Goal: Information Seeking & Learning: Learn about a topic

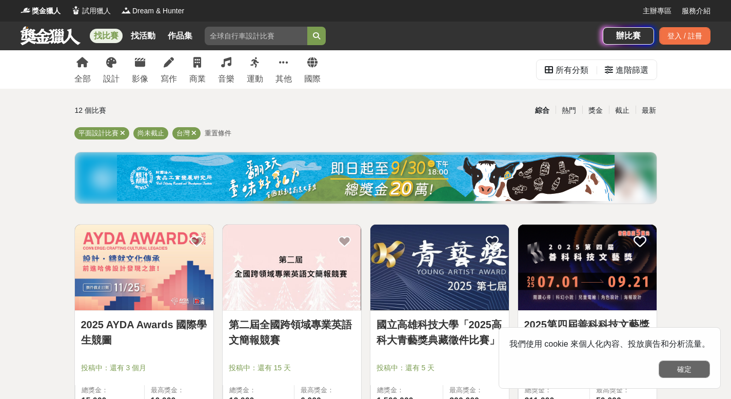
click at [687, 369] on button "確定" at bounding box center [684, 369] width 51 height 17
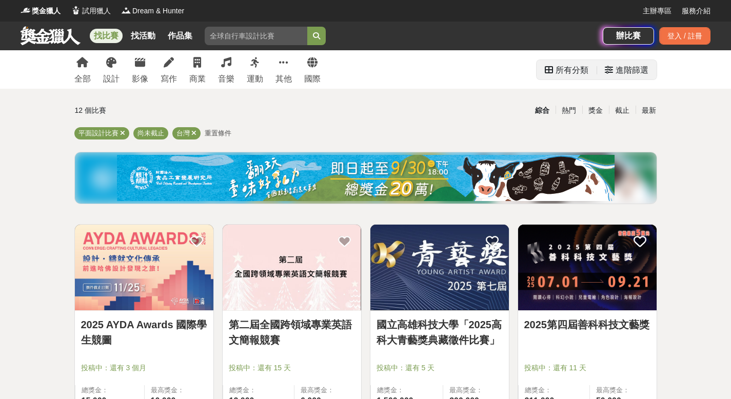
click at [623, 69] on div "進階篩選" at bounding box center [632, 70] width 33 height 21
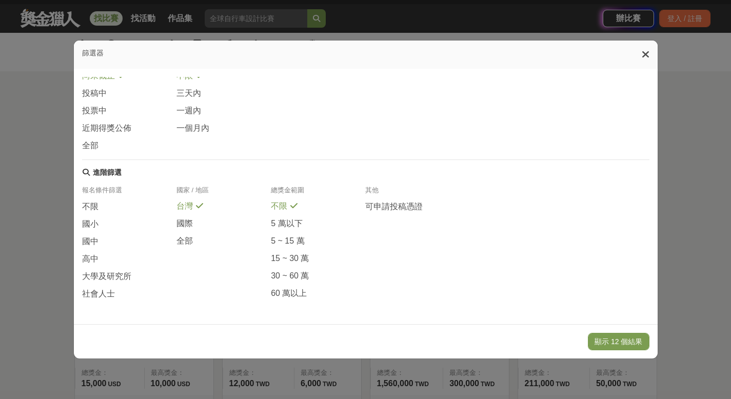
scroll to position [18, 0]
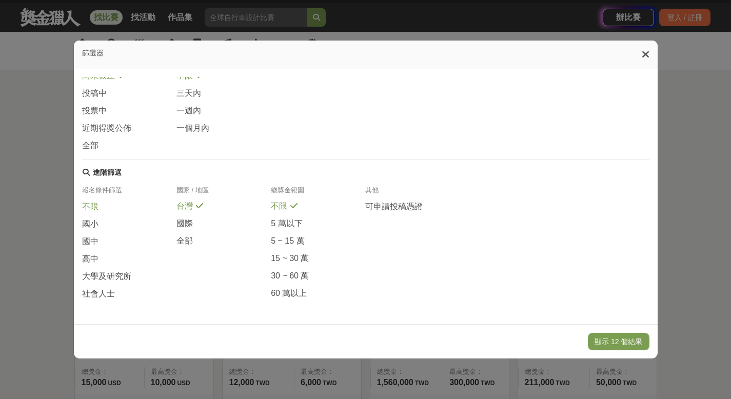
click at [126, 204] on div "不限" at bounding box center [129, 209] width 94 height 17
click at [86, 279] on span "大學及研究所" at bounding box center [106, 276] width 49 height 11
click at [113, 289] on div "社會人士" at bounding box center [129, 293] width 94 height 11
click at [134, 275] on span at bounding box center [138, 275] width 8 height 8
click at [628, 344] on button "顯示 1 個結果" at bounding box center [620, 341] width 57 height 17
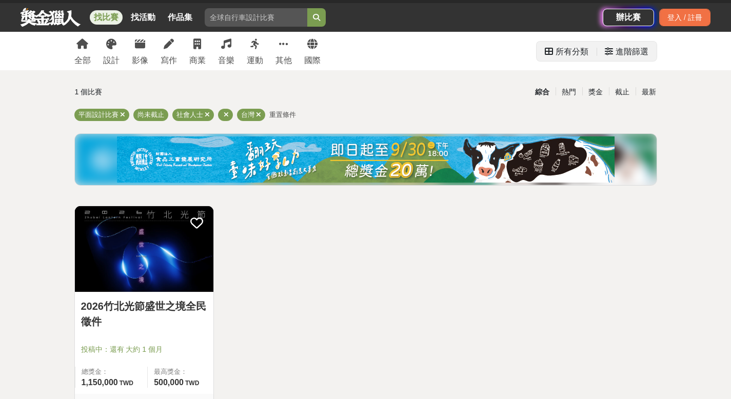
click at [628, 59] on div "進階篩選" at bounding box center [632, 52] width 33 height 21
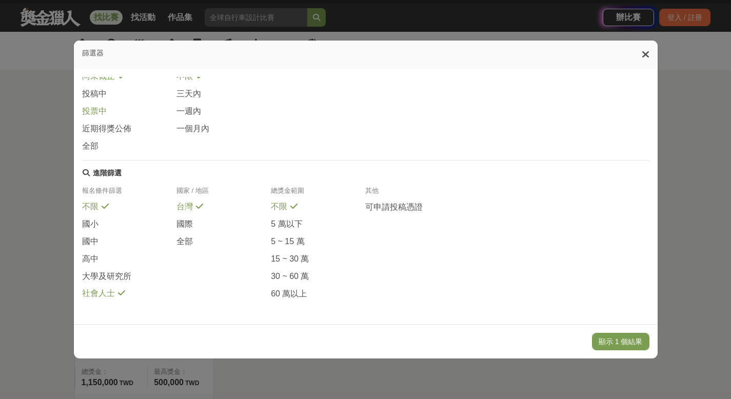
scroll to position [167, 0]
click at [125, 294] on div "社會人士" at bounding box center [129, 293] width 94 height 11
click at [638, 340] on button "顯示 12 個結果" at bounding box center [618, 341] width 61 height 17
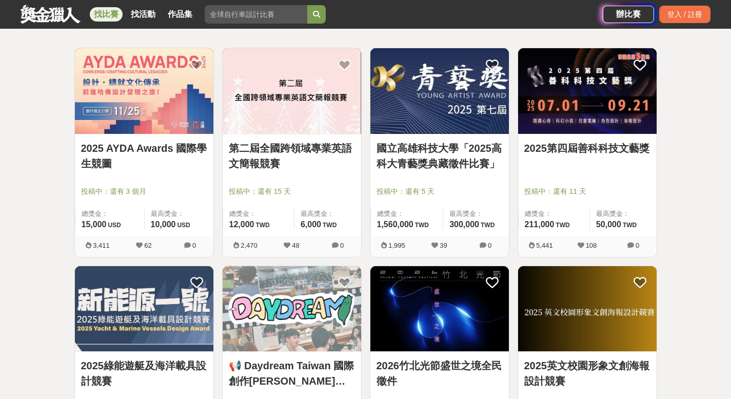
scroll to position [186, 0]
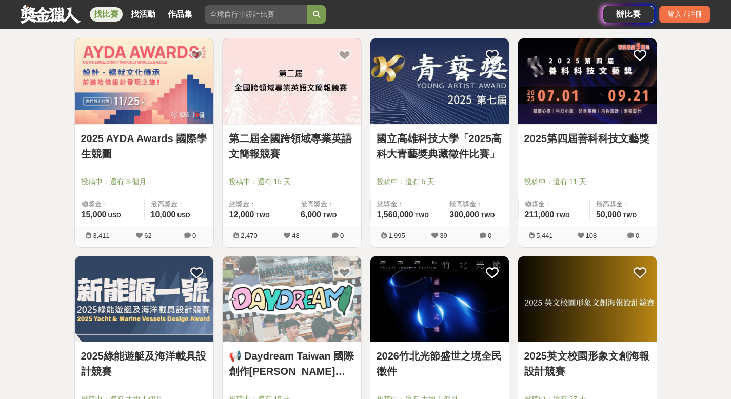
click at [359, 103] on img at bounding box center [292, 81] width 138 height 86
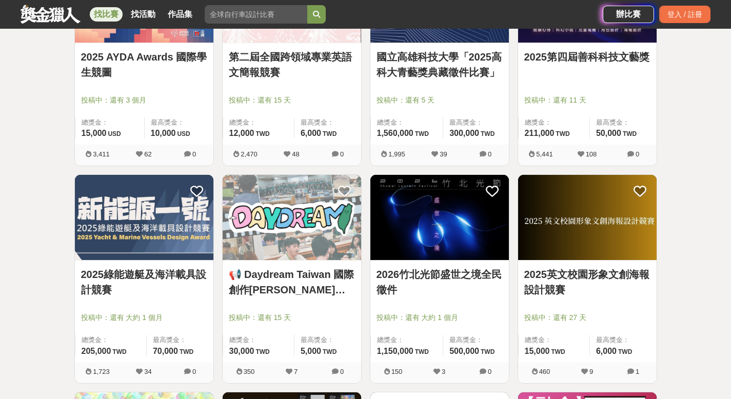
scroll to position [264, 0]
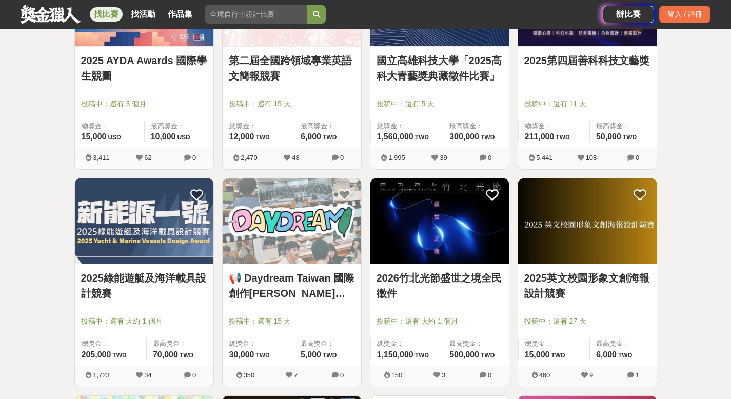
click at [422, 221] on img at bounding box center [439, 221] width 138 height 86
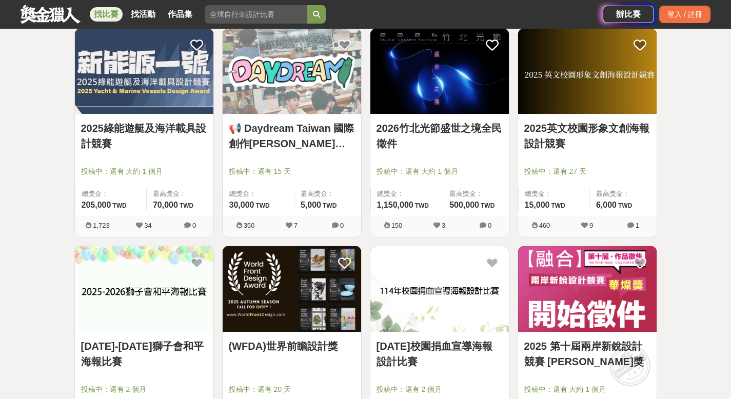
scroll to position [415, 0]
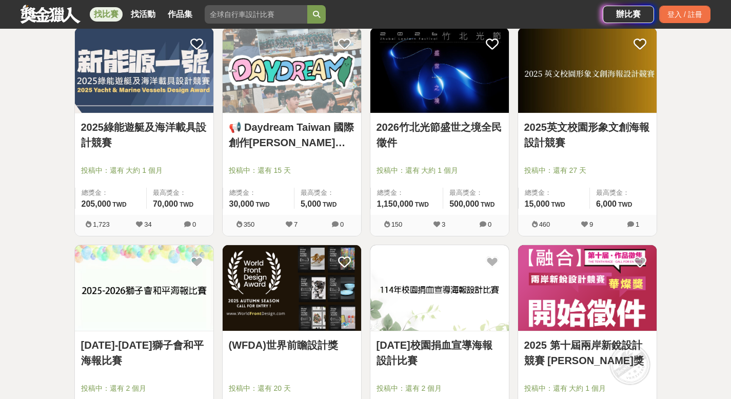
click at [625, 129] on link "2025英文校園形象文創海報設計競賽" at bounding box center [587, 135] width 126 height 31
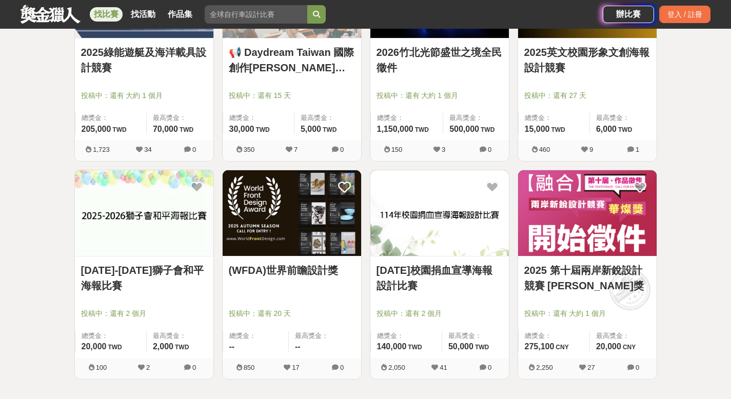
scroll to position [493, 0]
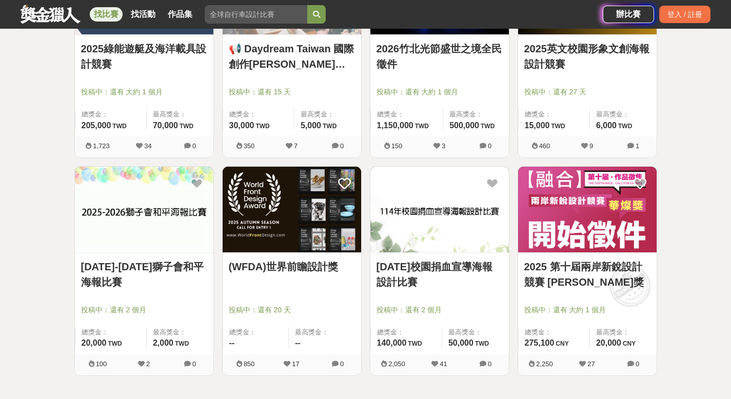
click at [432, 246] on img at bounding box center [439, 210] width 138 height 86
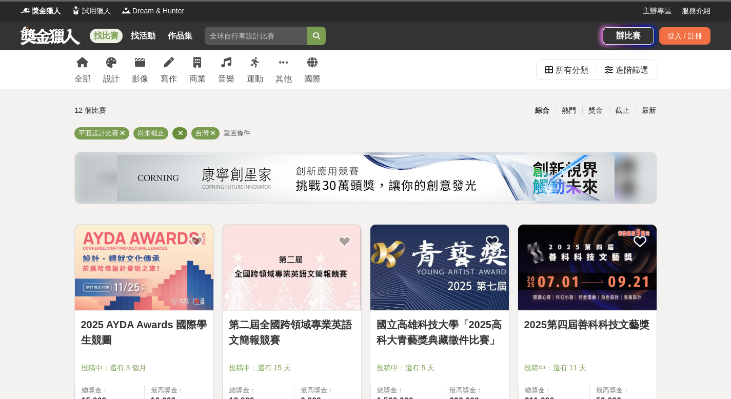
click at [183, 134] on div at bounding box center [179, 133] width 15 height 12
click at [181, 133] on icon at bounding box center [180, 133] width 5 height 7
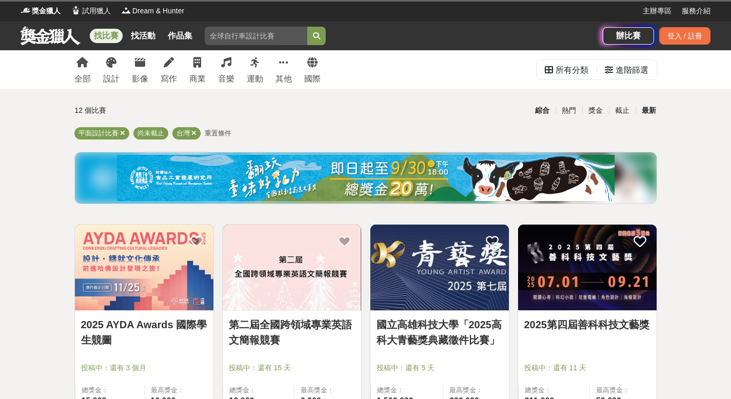
click at [650, 112] on div "最新" at bounding box center [649, 111] width 27 height 18
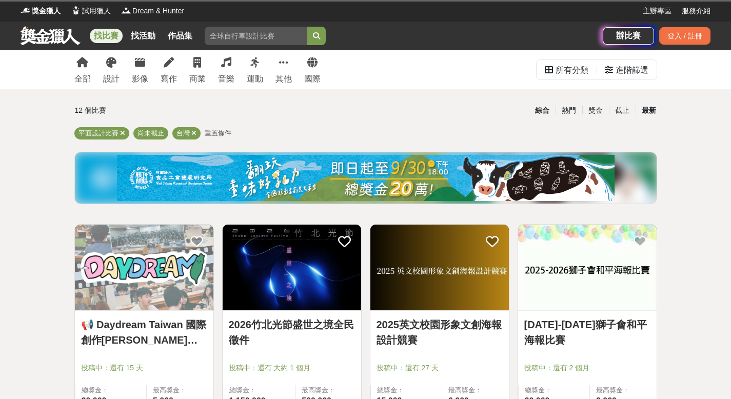
click at [544, 110] on div "綜合" at bounding box center [542, 111] width 27 height 18
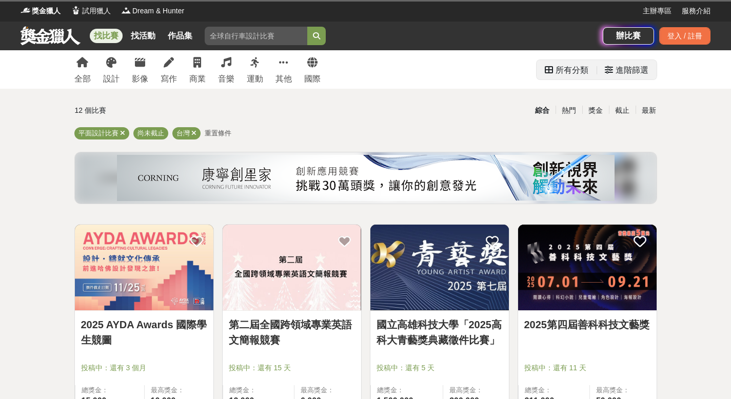
click at [636, 71] on div "進階篩選" at bounding box center [632, 70] width 33 height 21
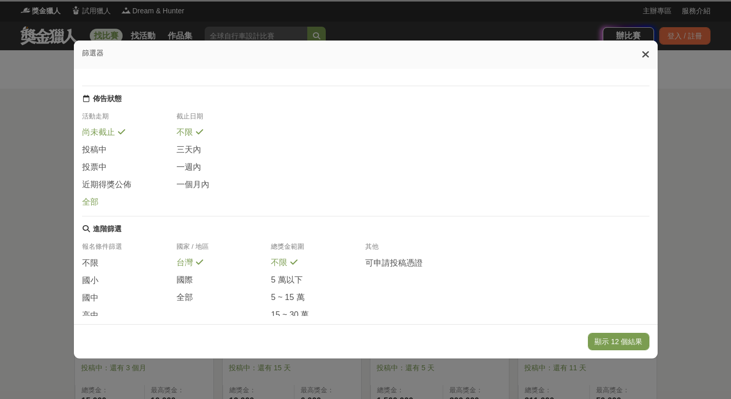
scroll to position [167, 0]
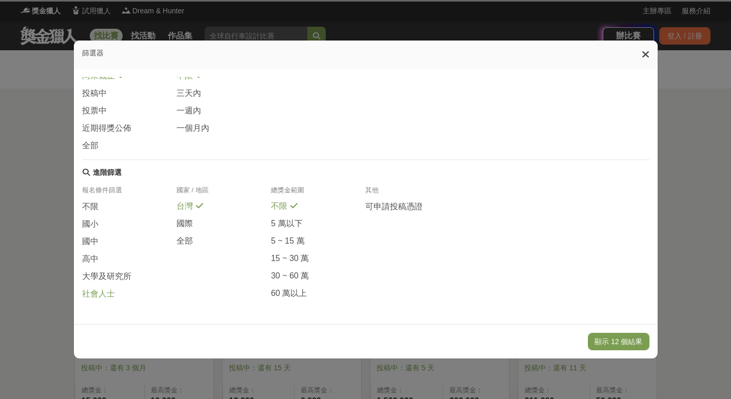
click at [117, 294] on span at bounding box center [121, 292] width 8 height 8
drag, startPoint x: 636, startPoint y: 337, endPoint x: 223, endPoint y: 209, distance: 432.4
click at [223, 210] on div "篩選器 所有分類 設計比賽 繪畫比賽 平面設計比賽 產品設計比賽 綜合設計 影像比賽 攝影比賽 影片比賽 寫作比賽 文學獎 創意寫作 商業競賽 企劃競賽 創業…" at bounding box center [365, 199] width 585 height 319
click at [109, 303] on div "報名條件篩選 不限 國小 國中 高中 大學及研究所 社會人士 國家 / 地區 台灣 國際 全部 總獎金範圍 不限 5 萬以下 5 ~ 15 萬 15 ~ 30…" at bounding box center [365, 247] width 567 height 122
click at [107, 294] on span "社會人士" at bounding box center [98, 294] width 33 height 11
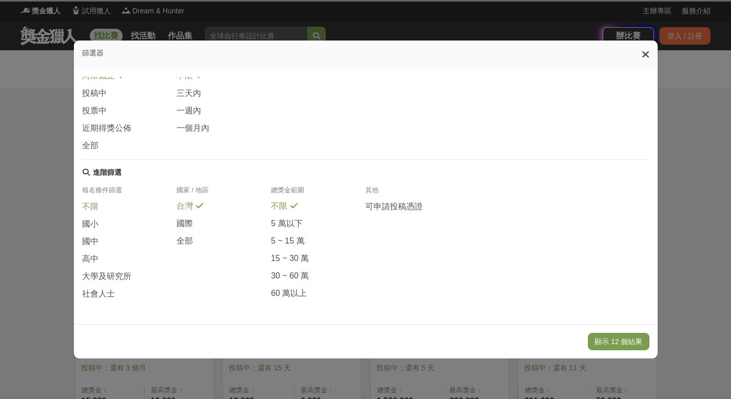
click at [108, 210] on div "不限" at bounding box center [129, 209] width 94 height 17
click at [103, 203] on icon at bounding box center [105, 206] width 7 height 8
click at [644, 344] on button "顯示 12 個結果" at bounding box center [618, 341] width 61 height 17
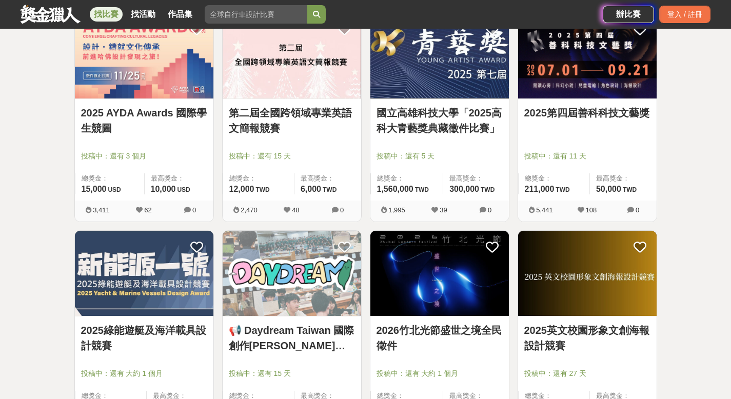
scroll to position [0, 0]
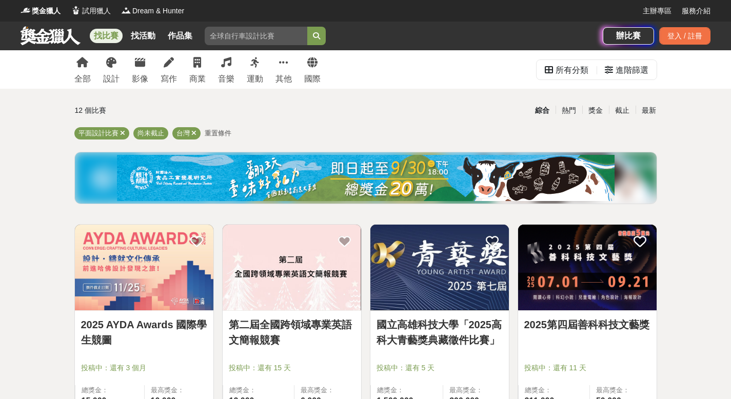
click at [402, 176] on img at bounding box center [366, 178] width 498 height 46
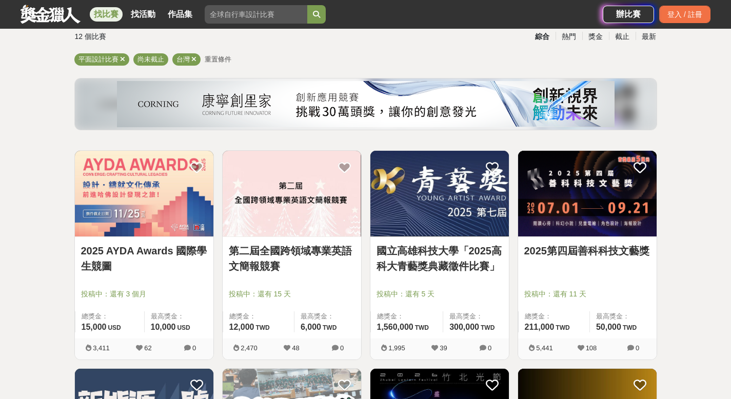
scroll to position [75, 0]
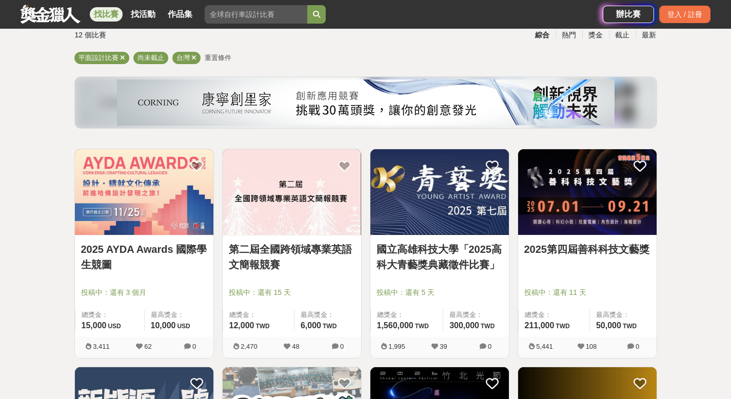
click at [126, 217] on img at bounding box center [144, 192] width 138 height 86
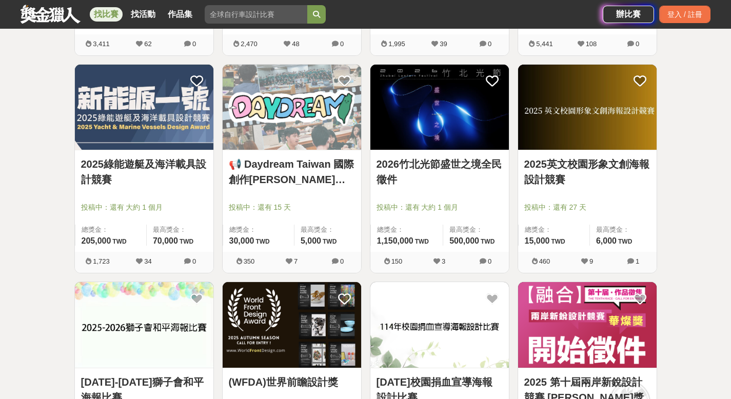
scroll to position [518, 0]
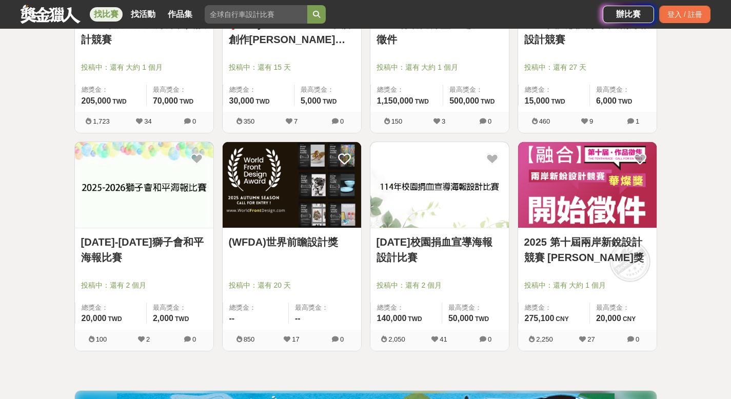
click at [259, 196] on img at bounding box center [292, 185] width 138 height 86
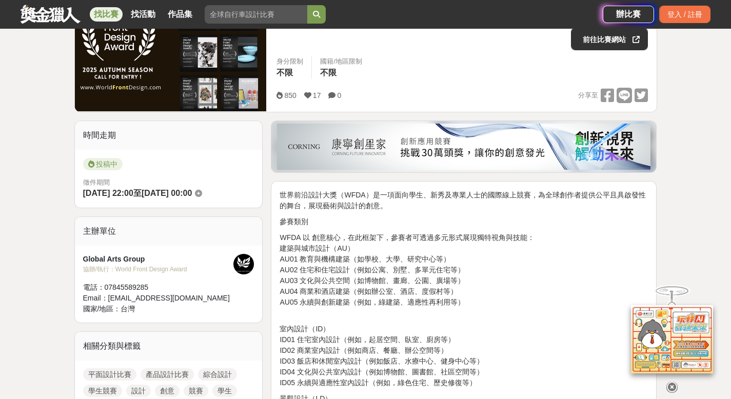
scroll to position [245, 0]
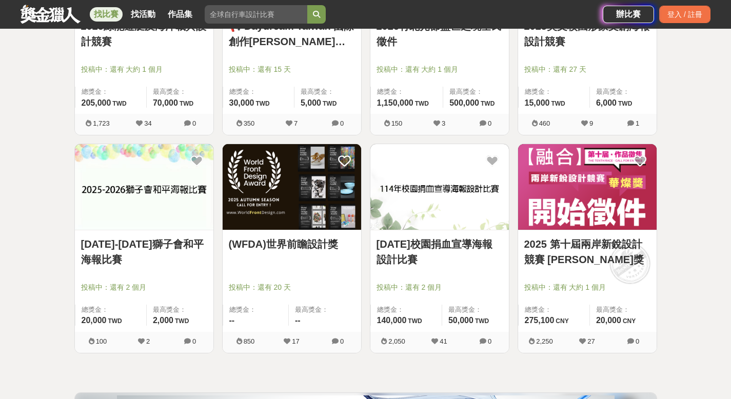
scroll to position [518, 0]
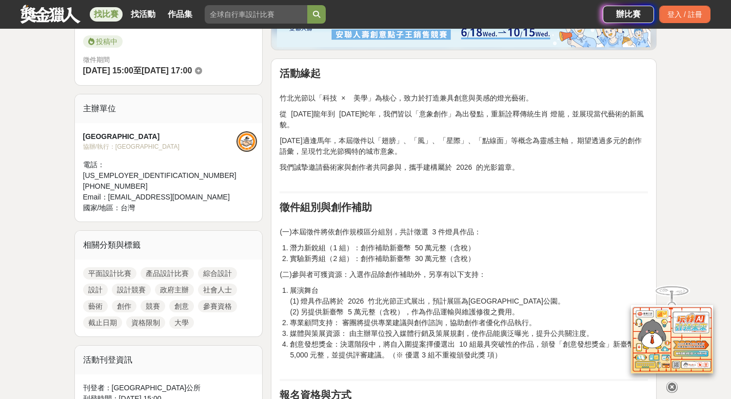
scroll to position [289, 0]
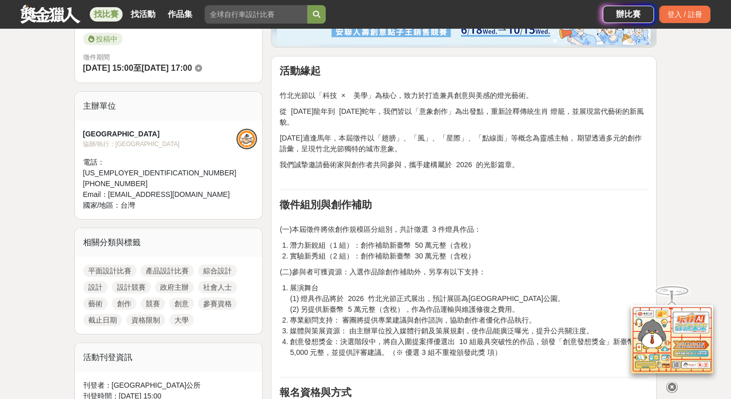
click at [452, 125] on p "從 2024 年龍年到 2025 年蛇年，我們皆以「意象創作」為出發點，重新詮釋傳統生肖 燈籠，並展現當代藝術的新風貌。" at bounding box center [464, 117] width 368 height 22
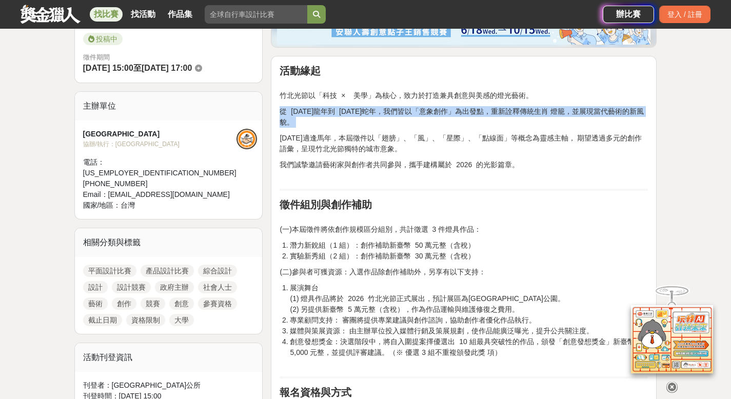
click at [452, 125] on p "從 2024 年龍年到 2025 年蛇年，我們皆以「意象創作」為出發點，重新詮釋傳統生肖 燈籠，並展現當代藝術的新風貌。" at bounding box center [464, 117] width 368 height 22
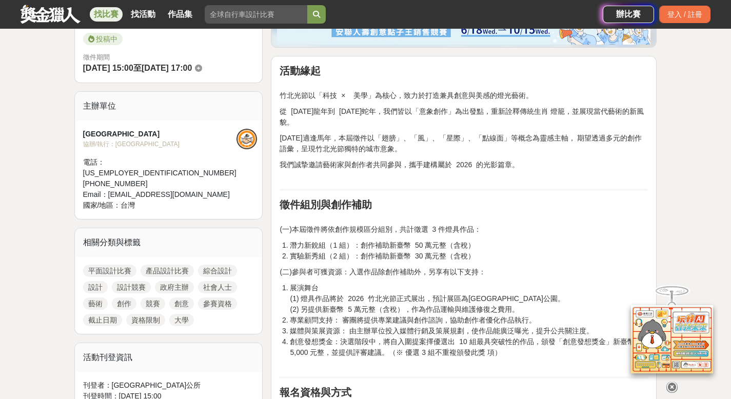
click at [452, 152] on p "2026 年適逢馬年，本屆徵件以「翅膀」、「風」、「星際」、「點線面」等概念為靈感主軸， 期望透過多元的創作語彙，呈現竹北光節獨特的城市意象。" at bounding box center [464, 144] width 368 height 22
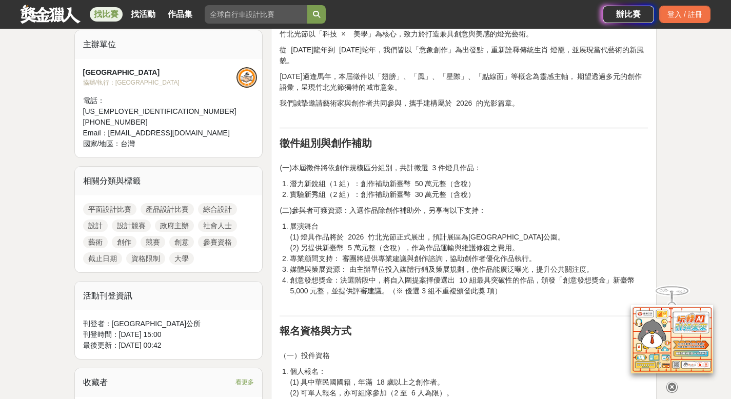
scroll to position [371, 0]
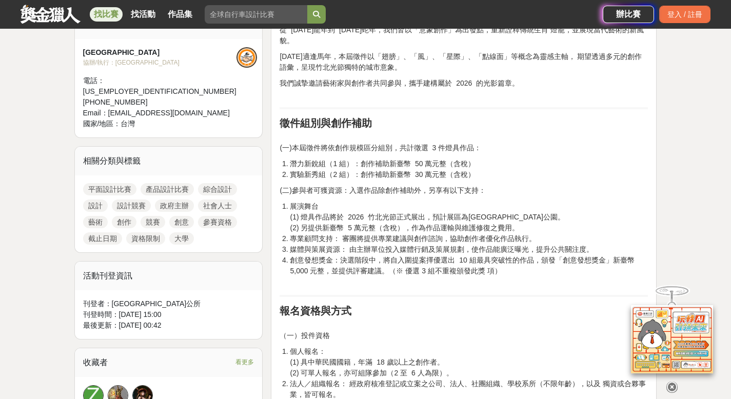
click at [486, 164] on li "潛力新銳組（1 組）：創作補助新臺幣 50 萬元整（含稅）" at bounding box center [469, 163] width 358 height 11
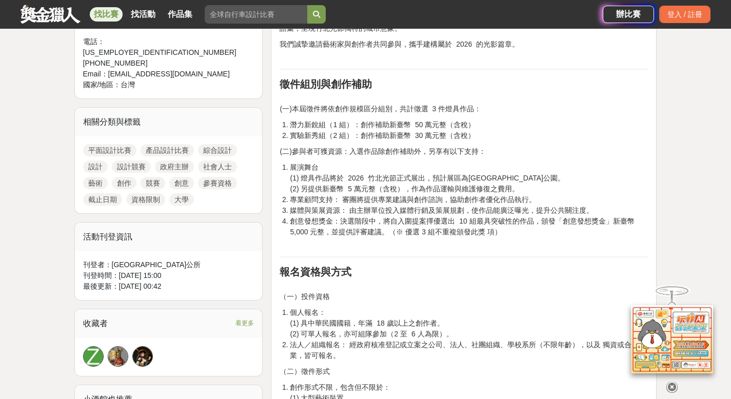
scroll to position [410, 0]
click at [479, 207] on li "媒體與策展資源： 由主辦單位投入媒體行銷及策展規劃，使作品能廣泛曝光，提升公共關注度。" at bounding box center [469, 210] width 358 height 11
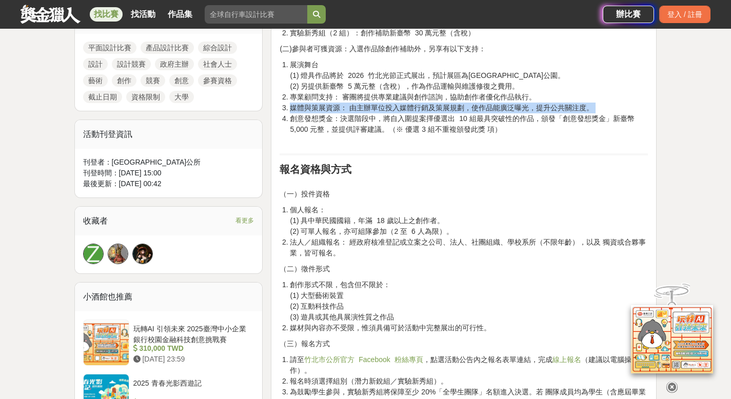
scroll to position [506, 0]
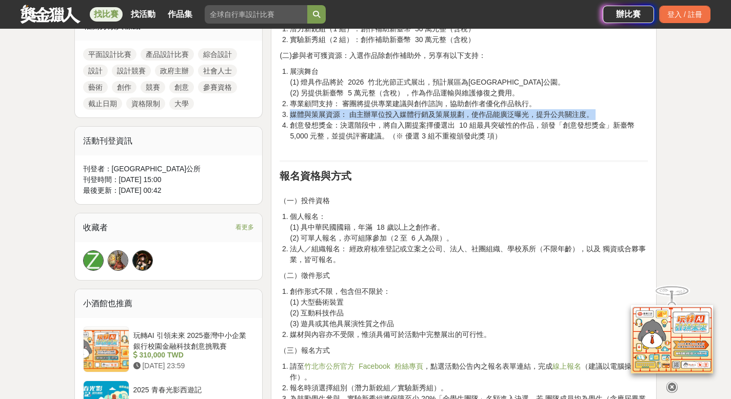
click at [487, 134] on li "創意發想獎金：決選階段中，將自入圍提案擇優選出 10 組最具突破性的作品，頒發「創意發想獎金」新臺幣 5,000 元整，並提供評審建議。（※ 優選 3 組不重…" at bounding box center [469, 136] width 358 height 32
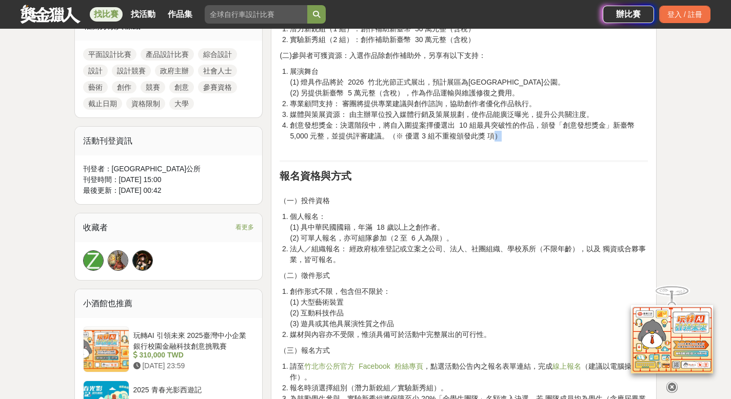
click at [487, 134] on li "創意發想獎金：決選階段中，將自入圍提案擇優選出 10 組最具突破性的作品，頒發「創意發想獎金」新臺幣 5,000 元整，並提供評審建議。（※ 優選 3 組不重…" at bounding box center [469, 136] width 358 height 32
click at [495, 205] on p "（一）投件資格" at bounding box center [464, 196] width 368 height 22
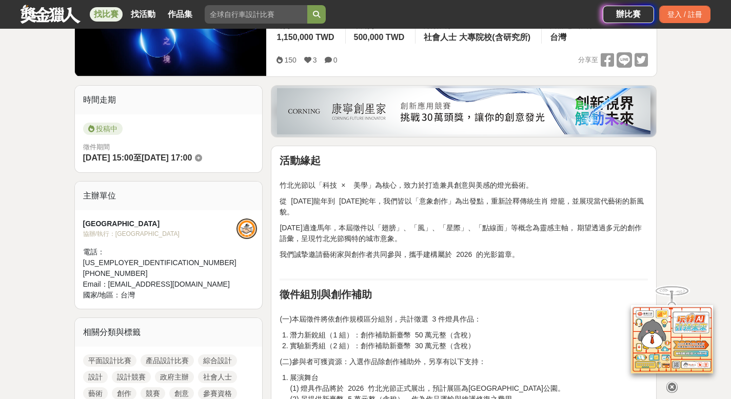
scroll to position [0, 0]
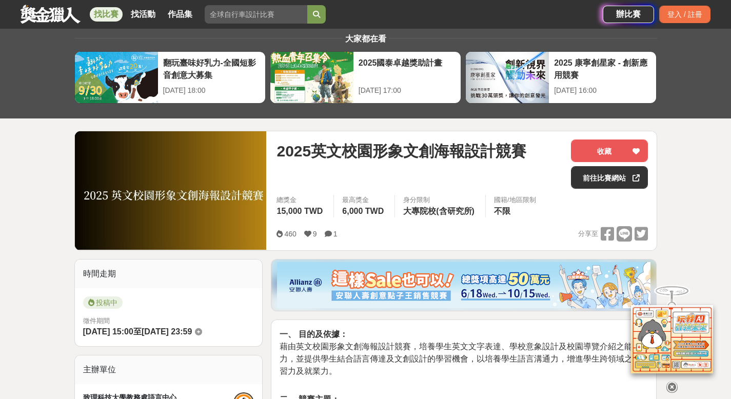
scroll to position [28, 0]
